Goal: Task Accomplishment & Management: Manage account settings

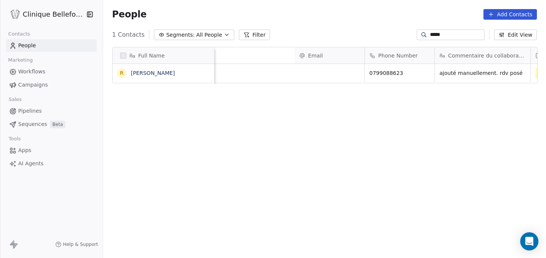
scroll to position [227, 443]
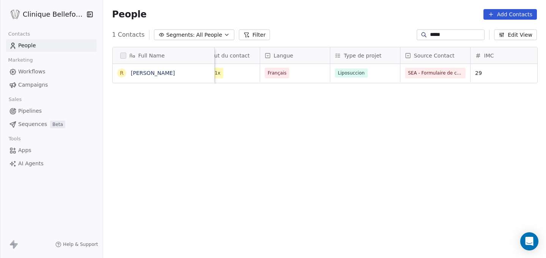
drag, startPoint x: 451, startPoint y: 34, endPoint x: 404, endPoint y: 33, distance: 46.6
click at [404, 33] on div "1 Contacts Segments: All People Filter ***** Edit View" at bounding box center [324, 35] width 443 height 12
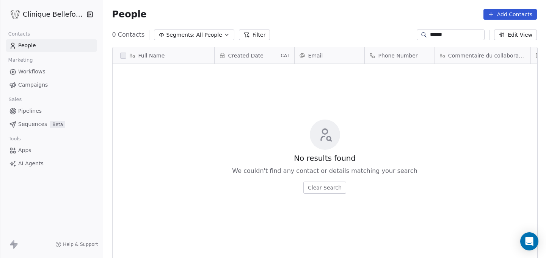
type input "*******"
drag, startPoint x: 445, startPoint y: 36, endPoint x: 375, endPoint y: 32, distance: 69.9
click at [375, 32] on div "0 Contacts Segments: All People Filter ******* Edit View" at bounding box center [324, 35] width 443 height 12
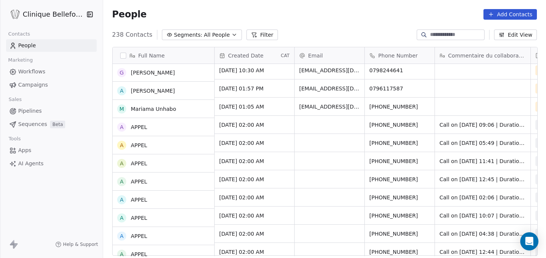
scroll to position [155, 0]
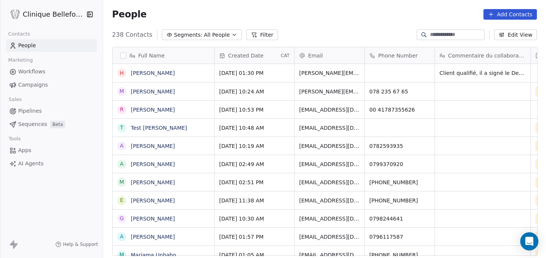
click at [503, 13] on button "Add Contacts" at bounding box center [509, 14] width 53 height 11
click at [505, 33] on span "Create new contact" at bounding box center [512, 31] width 52 height 8
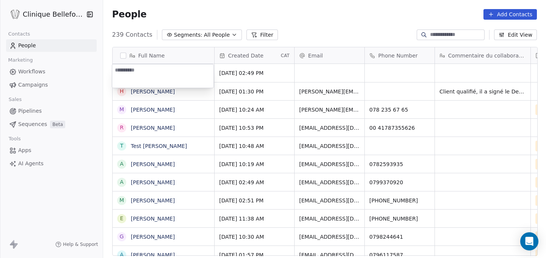
click at [150, 72] on textarea at bounding box center [162, 75] width 101 height 23
type textarea "**********"
click at [310, 75] on html "Clinique Bellefontaine Contacts People Marketing Workflows Campaigns Sales Pipe…" at bounding box center [273, 129] width 546 height 258
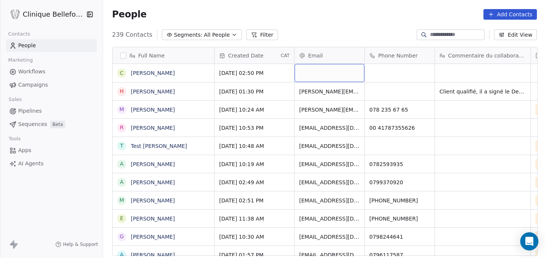
click at [324, 72] on div "grid" at bounding box center [329, 73] width 70 height 18
type input "**********"
click at [373, 77] on html "Clinique [PERSON_NAME] Contacts People Marketing Workflows Campaigns Sales Pipe…" at bounding box center [273, 129] width 546 height 258
click at [375, 68] on div "grid" at bounding box center [400, 73] width 70 height 18
type input "**********"
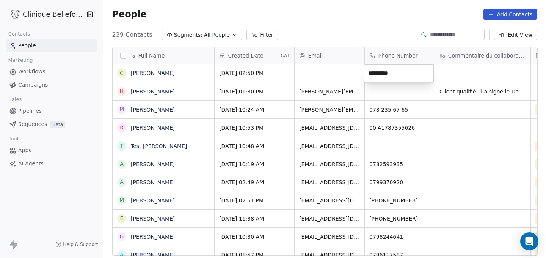
click at [453, 74] on html "Clinique [PERSON_NAME] Contacts People Marketing Workflows Campaigns Sales Pipe…" at bounding box center [273, 129] width 546 height 258
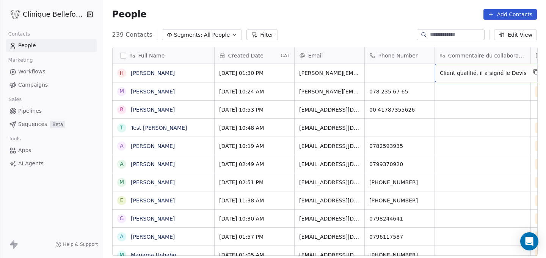
click at [453, 74] on span "Client qualifié, il a signé le Devis" at bounding box center [483, 73] width 87 height 8
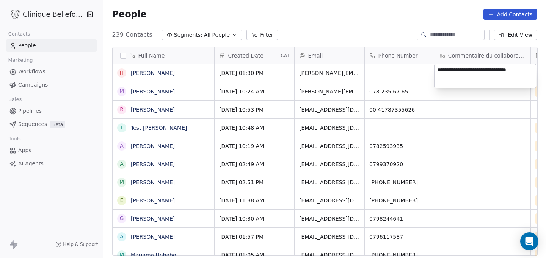
drag, startPoint x: 520, startPoint y: 72, endPoint x: 421, endPoint y: 71, distance: 98.5
click at [421, 71] on html "Clinique Bellefontaine Contacts People Marketing Workflows Campaigns Sales Pipe…" at bounding box center [273, 129] width 546 height 258
click at [409, 59] on html "Clinique Bellefontaine Contacts People Marketing Workflows Campaigns Sales Pipe…" at bounding box center [273, 129] width 546 height 258
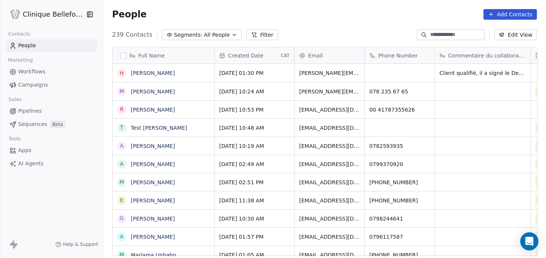
click at [462, 34] on input at bounding box center [456, 35] width 53 height 8
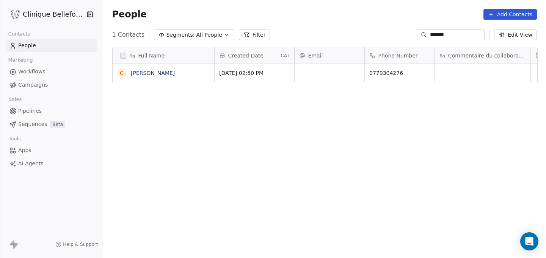
scroll to position [227, 443]
type input "*******"
click at [484, 68] on div "grid" at bounding box center [483, 73] width 96 height 18
type textarea "**********"
click at [467, 89] on html "Clinique Bellefontaine Contacts People Marketing Workflows Campaigns Sales Pipe…" at bounding box center [273, 129] width 546 height 258
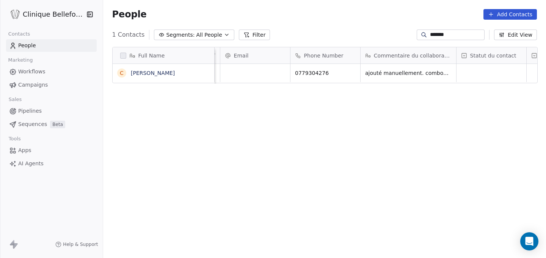
scroll to position [0, 74]
click at [468, 73] on div "grid" at bounding box center [491, 73] width 70 height 18
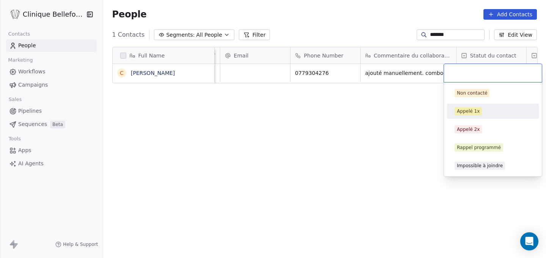
click at [470, 110] on div "Appelé 1x" at bounding box center [468, 111] width 23 height 7
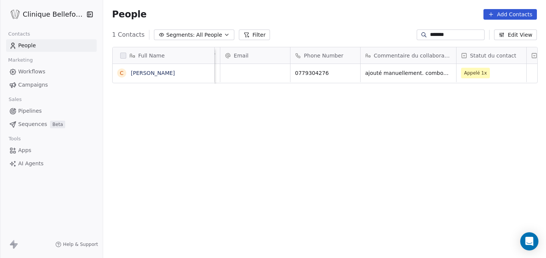
click at [390, 96] on div "Full Name C [PERSON_NAME] Created Date CAT Email Phone Number Commentaire du co…" at bounding box center [324, 154] width 443 height 227
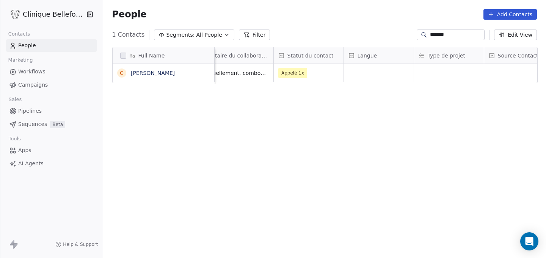
scroll to position [0, 258]
click at [380, 77] on div "grid" at bounding box center [378, 73] width 70 height 18
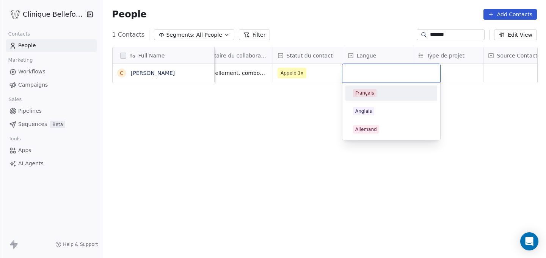
click at [368, 94] on div "Français" at bounding box center [364, 93] width 19 height 7
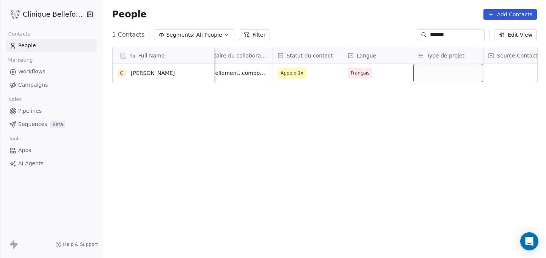
click at [450, 78] on div "grid" at bounding box center [448, 73] width 70 height 18
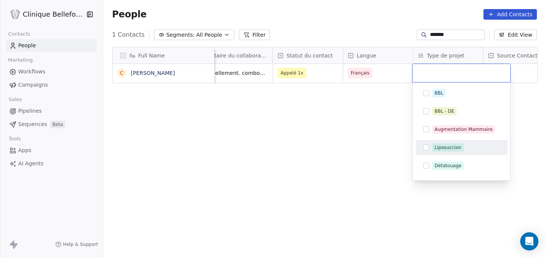
click at [426, 146] on button "Suggestions" at bounding box center [426, 148] width 6 height 6
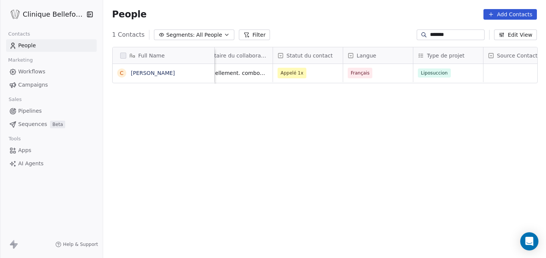
click at [523, 66] on html "Clinique Bellefontaine Contacts People Marketing Workflows Campaigns Sales Pipe…" at bounding box center [273, 129] width 546 height 258
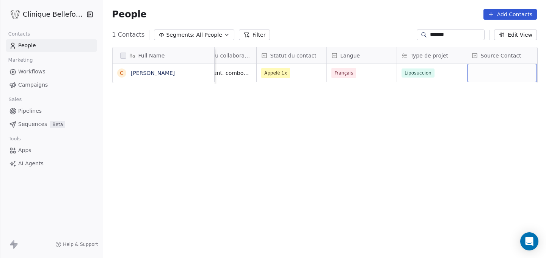
click at [509, 75] on div "grid" at bounding box center [502, 73] width 70 height 18
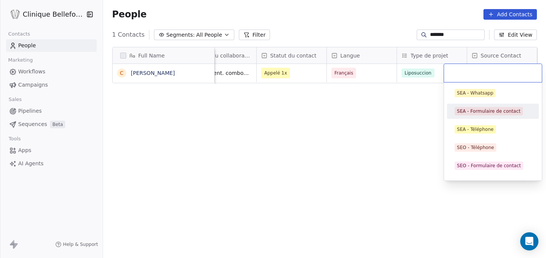
click at [480, 111] on div "SEA - Formulaire de contact" at bounding box center [489, 111] width 64 height 7
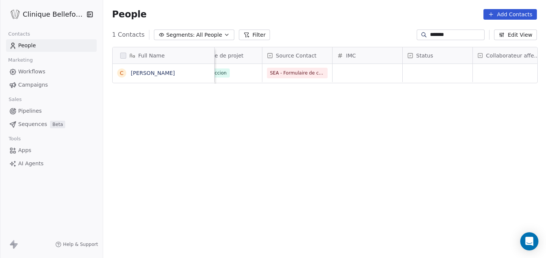
scroll to position [0, 480]
click at [434, 79] on div "grid" at bounding box center [436, 73] width 70 height 18
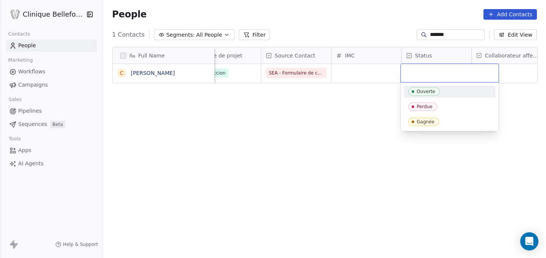
click at [426, 94] on div "Ouverte" at bounding box center [425, 91] width 19 height 5
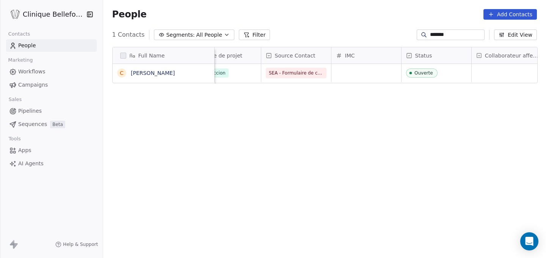
scroll to position [0, 486]
click at [507, 73] on div "grid" at bounding box center [501, 73] width 72 height 18
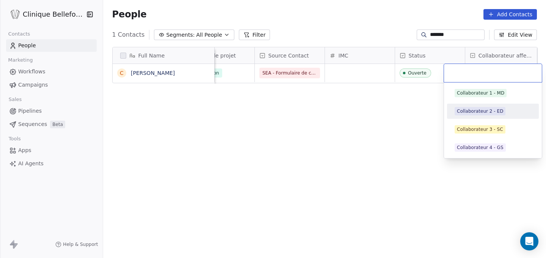
click at [485, 110] on div "Collaborateur 2 - ED" at bounding box center [480, 111] width 46 height 7
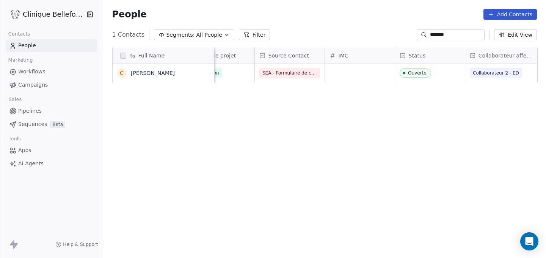
click at [30, 48] on span "People" at bounding box center [27, 46] width 18 height 8
